Goal: Task Accomplishment & Management: Manage account settings

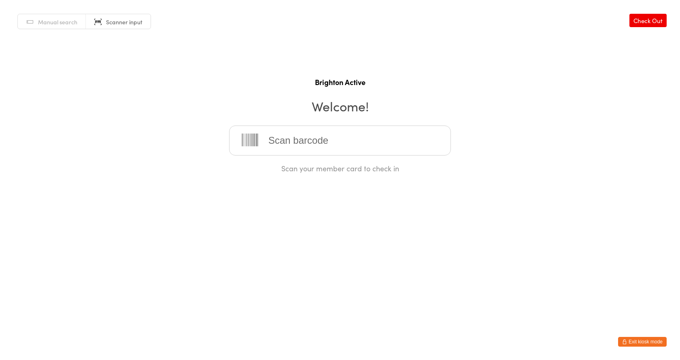
click at [654, 345] on button "Exit kiosk mode" at bounding box center [642, 342] width 49 height 10
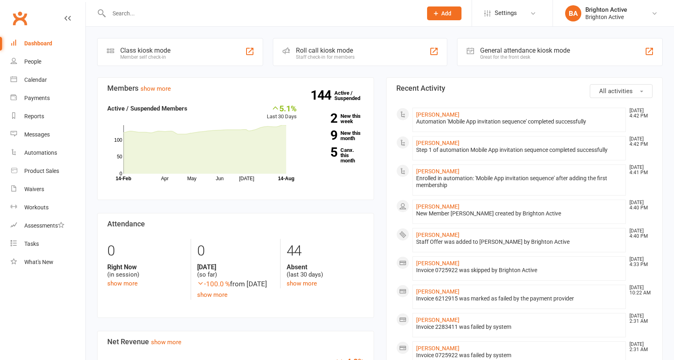
click at [159, 15] on input "text" at bounding box center [261, 13] width 310 height 11
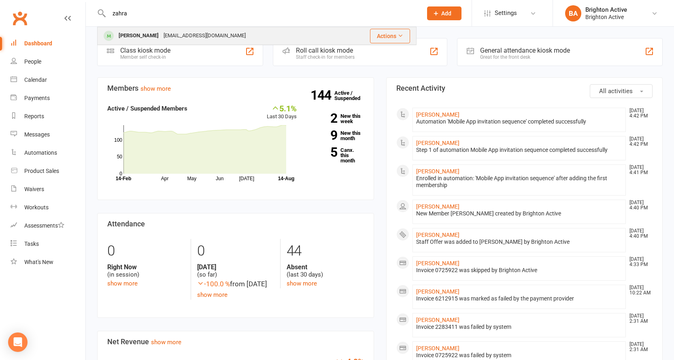
type input "zahra"
click at [161, 38] on div "[EMAIL_ADDRESS][DOMAIN_NAME]" at bounding box center [204, 36] width 87 height 12
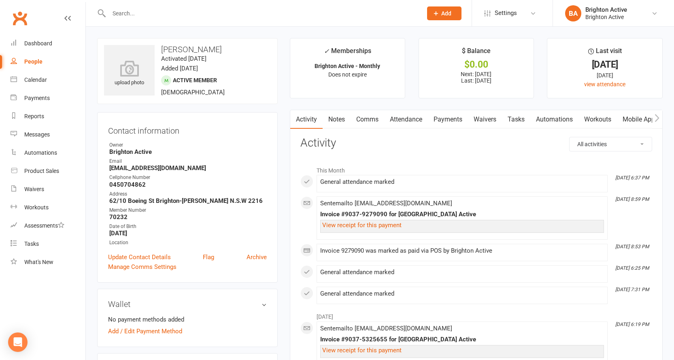
click at [454, 121] on link "Payments" at bounding box center [448, 119] width 40 height 19
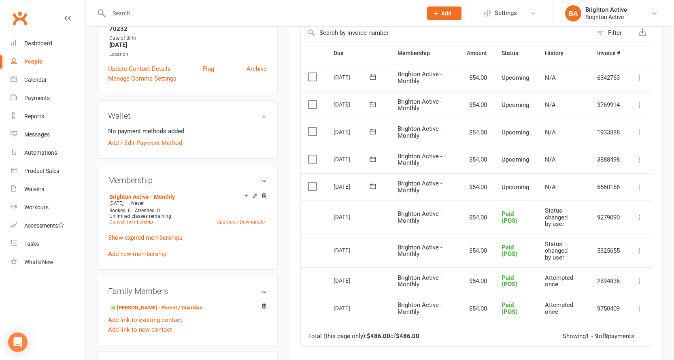
scroll to position [202, 0]
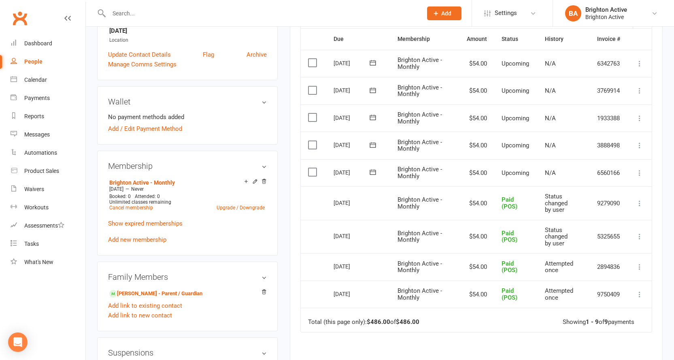
click at [638, 171] on icon at bounding box center [639, 173] width 8 height 8
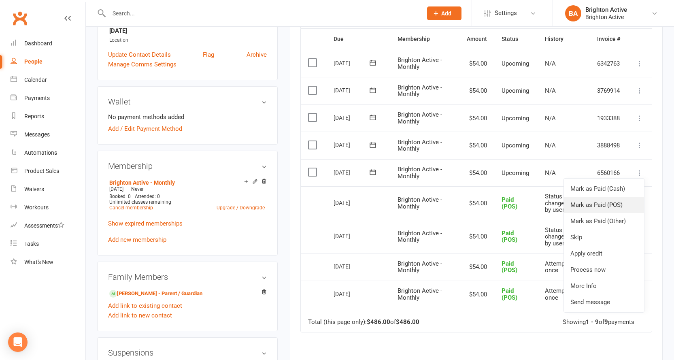
click at [616, 204] on link "Mark as Paid (POS)" at bounding box center [604, 205] width 80 height 16
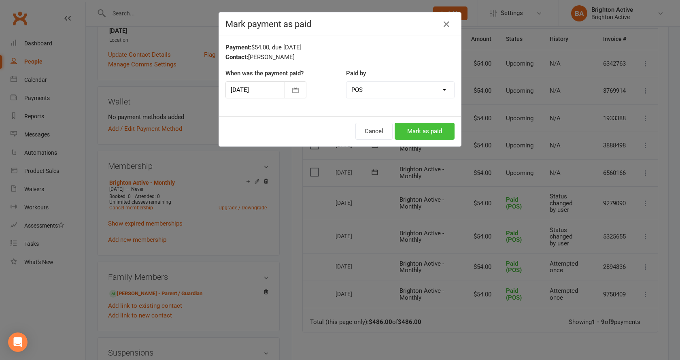
click at [438, 130] on button "Mark as paid" at bounding box center [425, 131] width 60 height 17
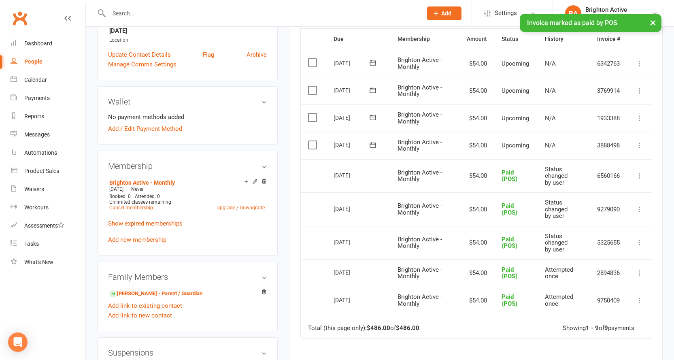
scroll to position [81, 0]
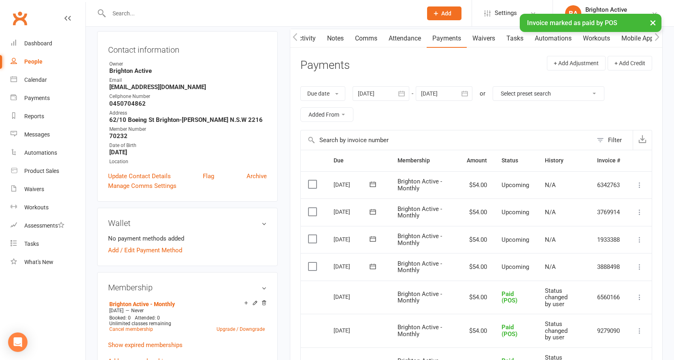
click at [142, 13] on input "text" at bounding box center [261, 13] width 310 height 11
type input "s"
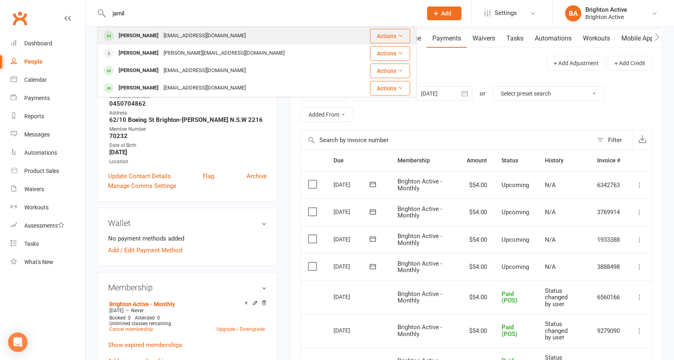
type input "jamil"
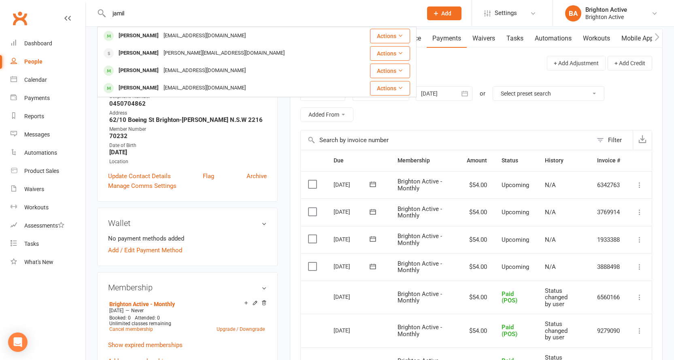
click at [162, 34] on div "[EMAIL_ADDRESS][DOMAIN_NAME]" at bounding box center [204, 36] width 87 height 12
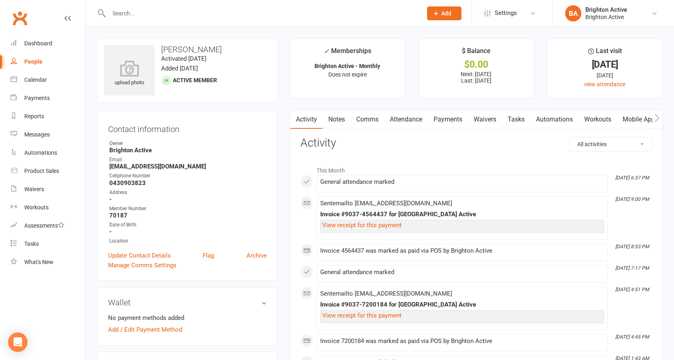
click at [458, 118] on link "Payments" at bounding box center [448, 119] width 40 height 19
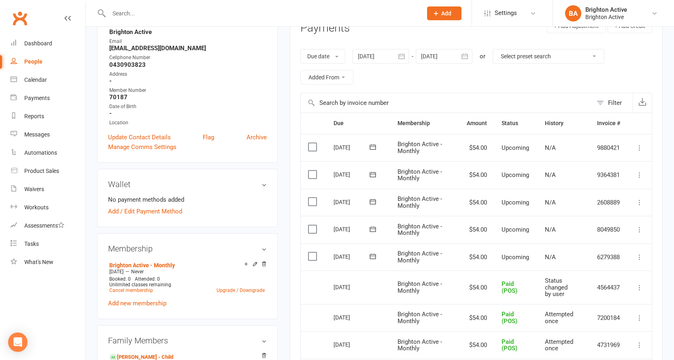
scroll to position [202, 0]
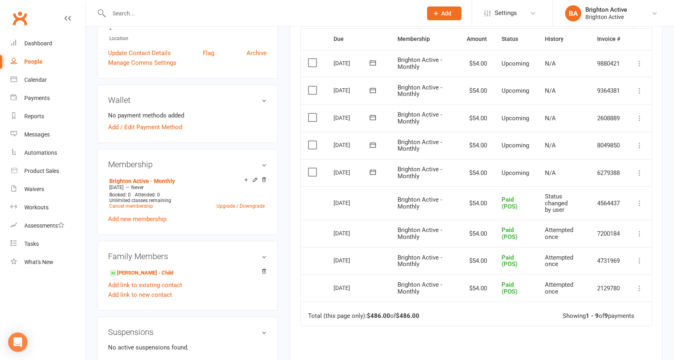
click at [639, 172] on icon at bounding box center [639, 173] width 8 height 8
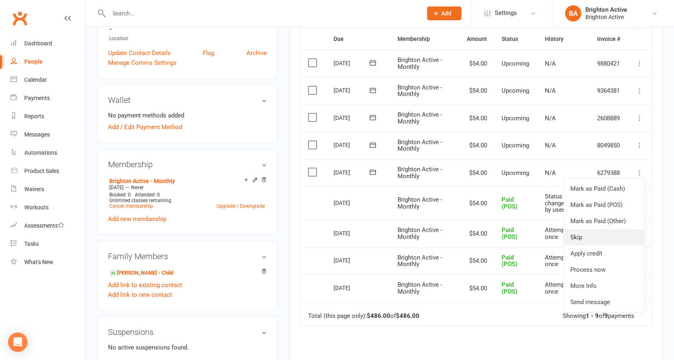
click at [622, 237] on link "Skip" at bounding box center [604, 237] width 80 height 16
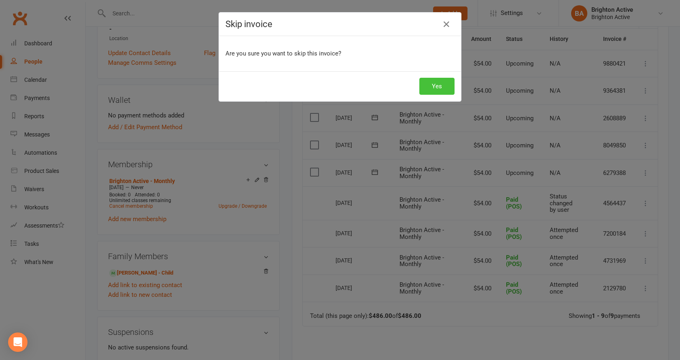
click at [443, 81] on button "Yes" at bounding box center [436, 86] width 35 height 17
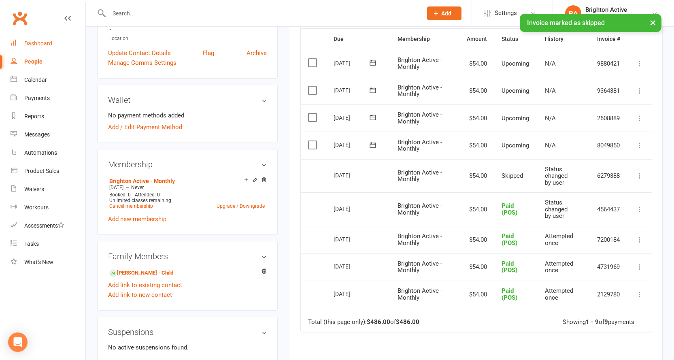
click at [34, 42] on div "Dashboard" at bounding box center [38, 43] width 28 height 6
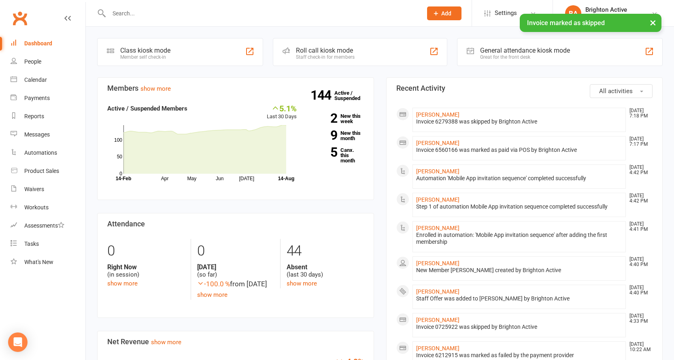
click at [498, 62] on div "General attendance kiosk mode Great for the front desk" at bounding box center [560, 52] width 206 height 28
